Goal: Task Accomplishment & Management: Manage account settings

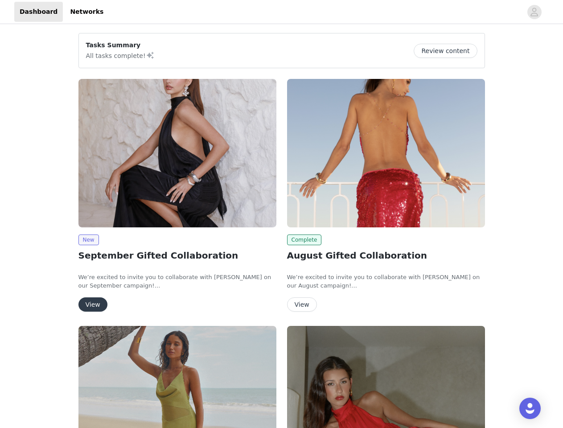
click at [282, 214] on div "Complete August Gifted Collaboration We’re excited to invite you to collaborate…" at bounding box center [386, 197] width 209 height 247
click at [281, 12] on div at bounding box center [315, 12] width 413 height 20
click at [535, 12] on icon "avatar" at bounding box center [534, 12] width 8 height 14
